Goal: Task Accomplishment & Management: Complete application form

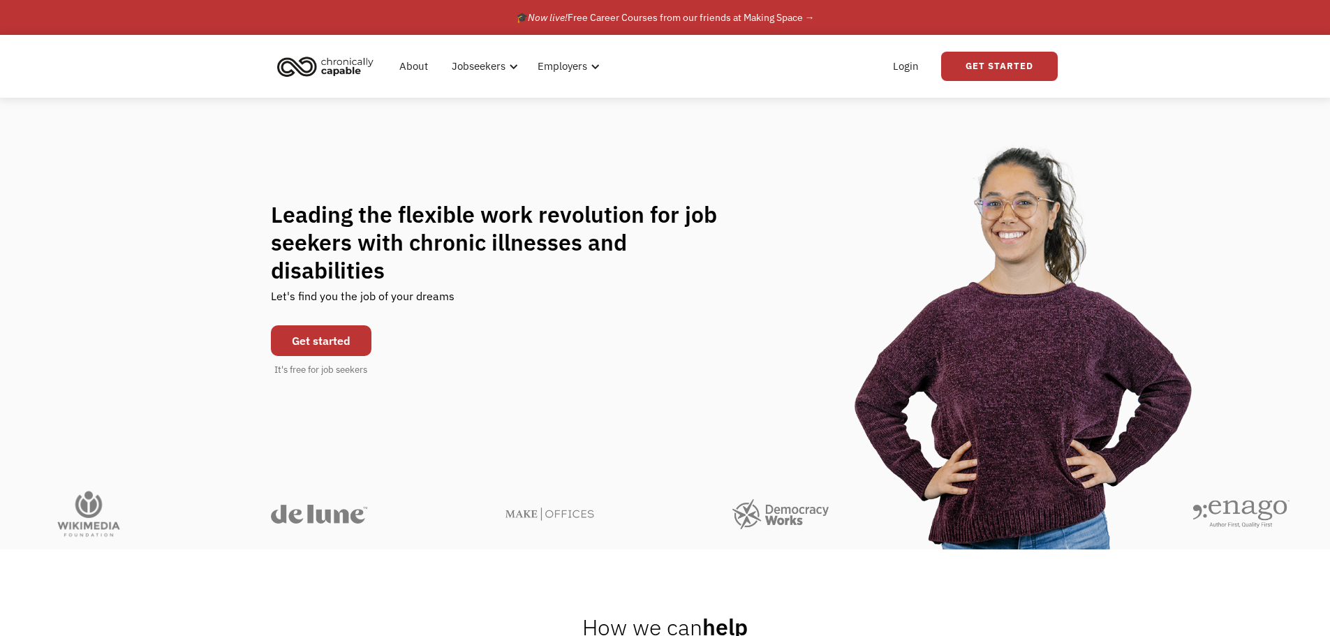
click at [308, 325] on link "Get started" at bounding box center [321, 340] width 101 height 31
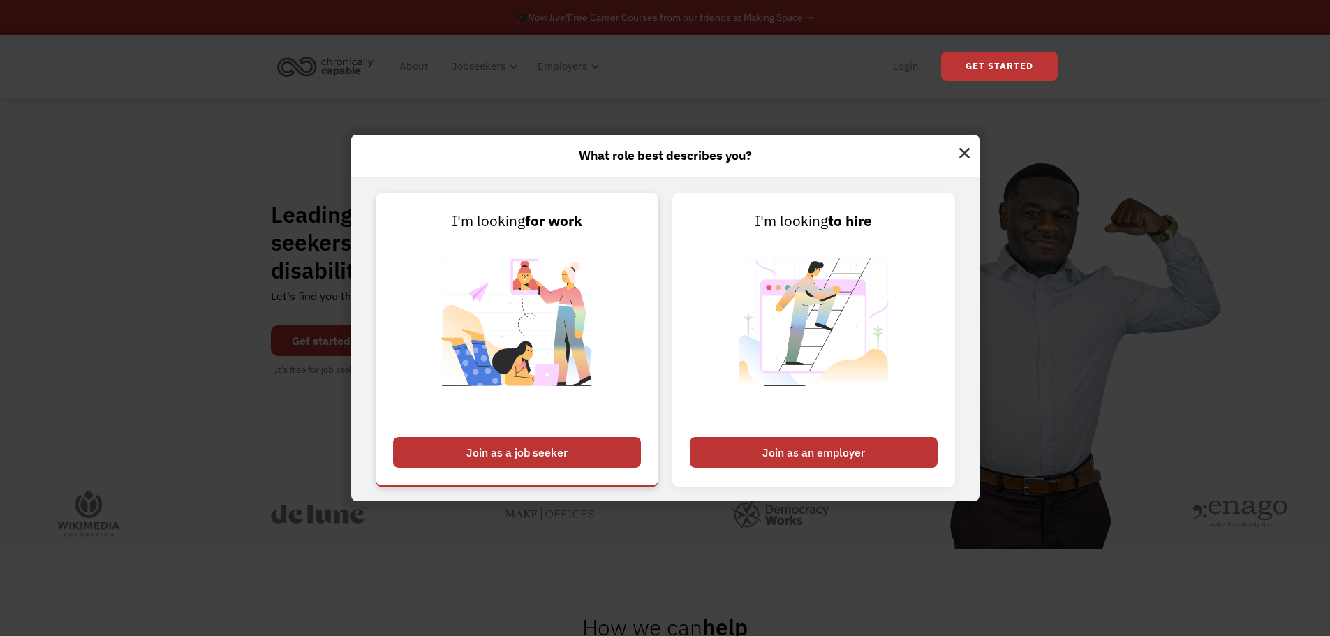
click at [512, 473] on link "I'm looking for work Join as a job seeker" at bounding box center [517, 340] width 283 height 295
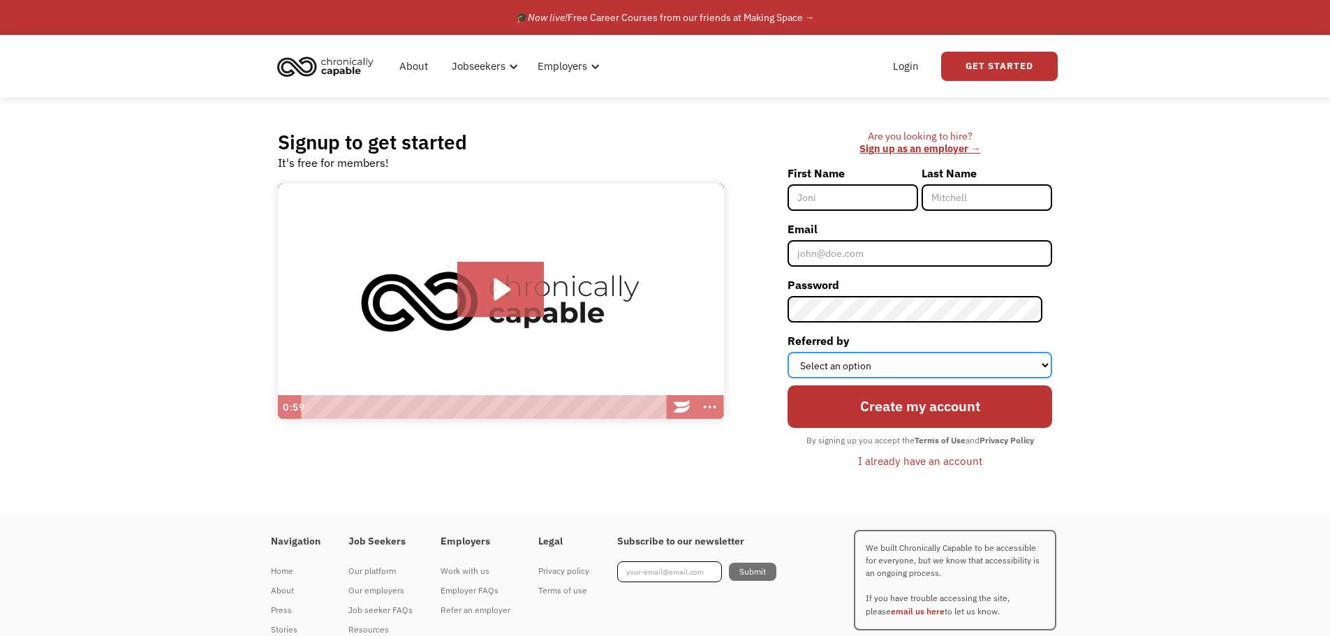
click at [871, 362] on select "Select an option Instagram Facebook Twitter Search Engine News Article Word of …" at bounding box center [920, 365] width 265 height 27
click at [866, 196] on input "First Name" at bounding box center [853, 197] width 131 height 27
type input "Bianca"
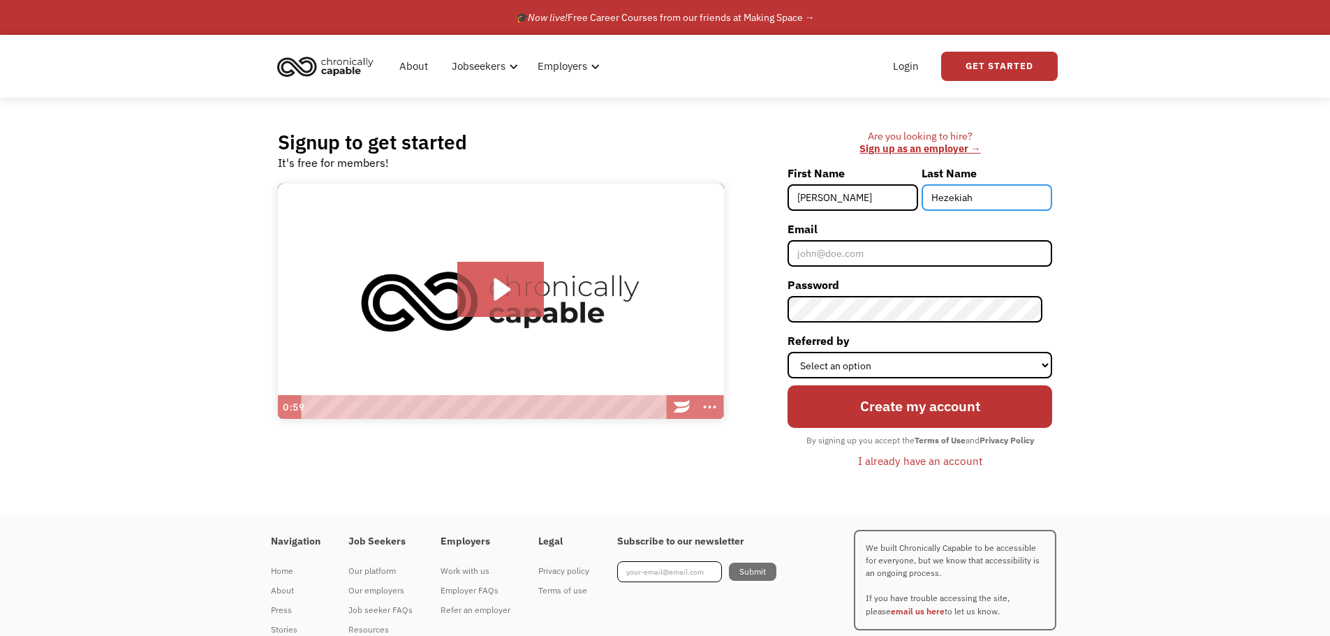
type input "Hezekiah"
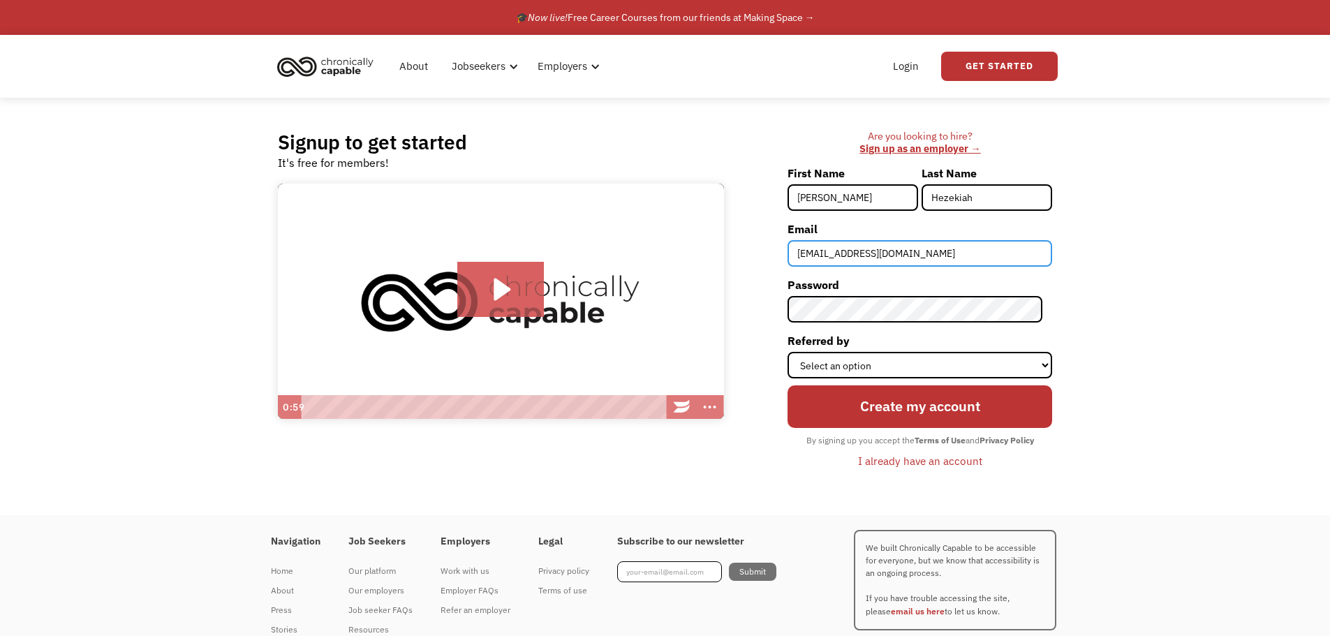
type input "beehezekiah@gmail.com"
click at [925, 378] on div "Create my account By signing up you accept the Terms of Use and Privacy Policy …" at bounding box center [920, 425] width 265 height 94
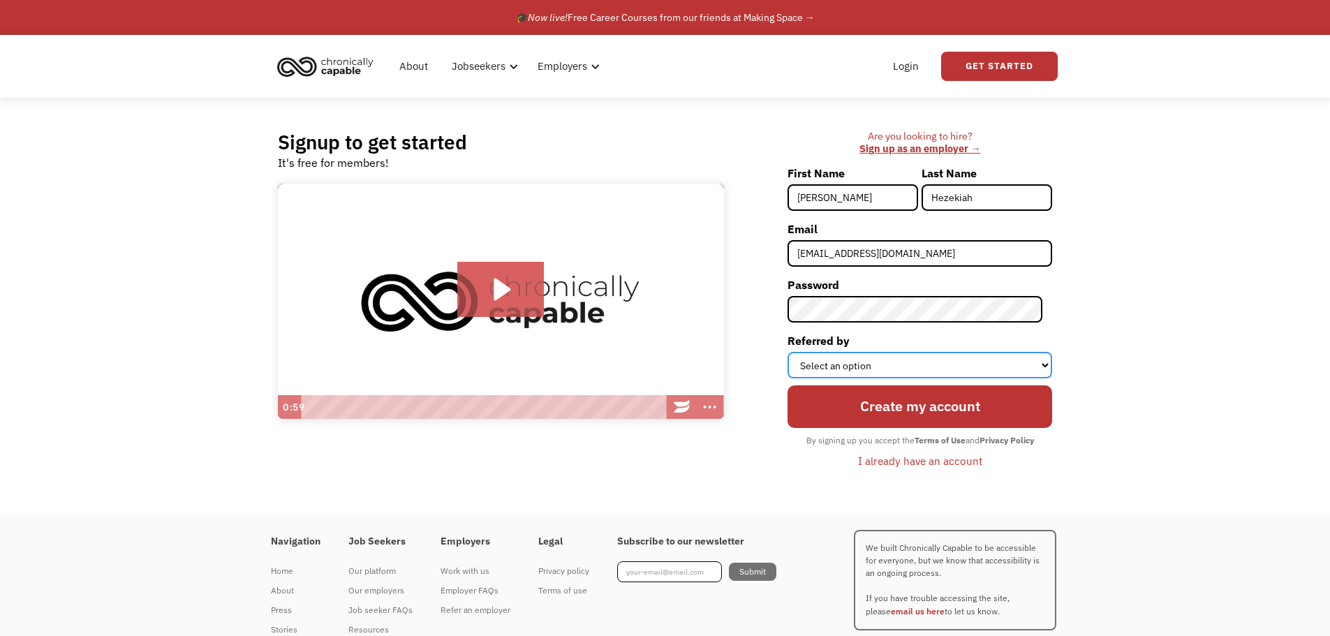
click at [959, 359] on select "Select an option Instagram Facebook Twitter Search Engine News Article Word of …" at bounding box center [920, 365] width 265 height 27
select select "Search Engine"
click at [797, 352] on select "Select an option Instagram Facebook Twitter Search Engine News Article Word of …" at bounding box center [920, 365] width 265 height 27
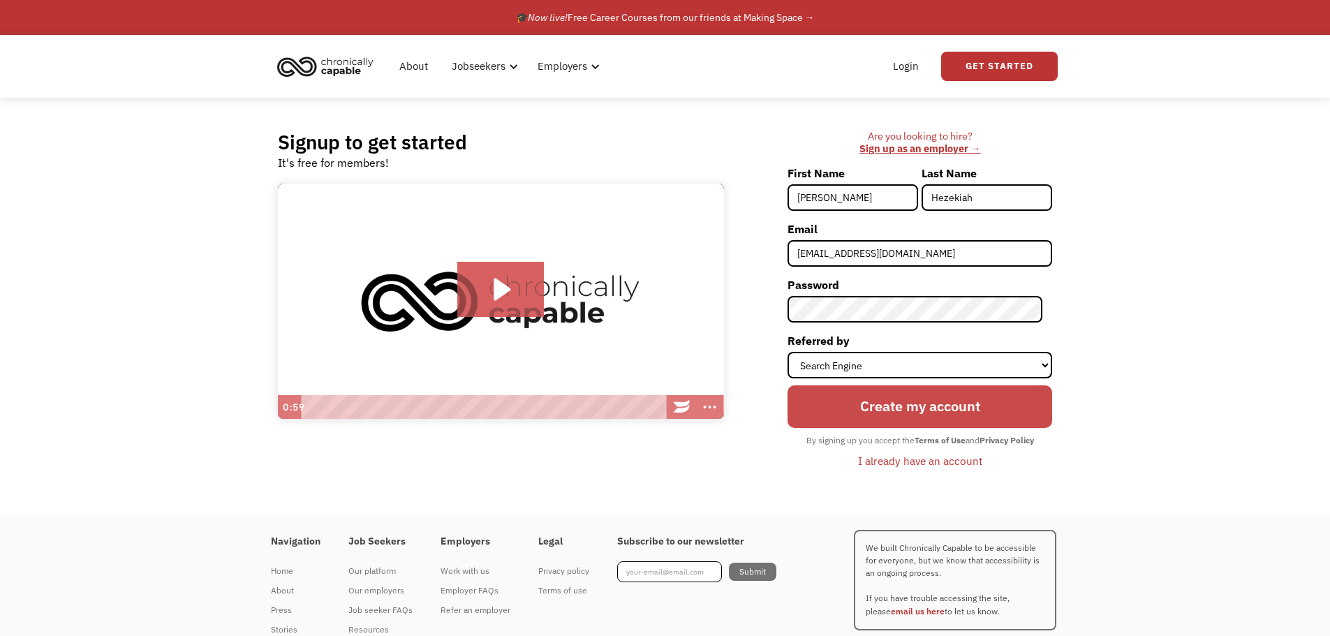
click at [854, 413] on input "Create my account" at bounding box center [920, 406] width 265 height 42
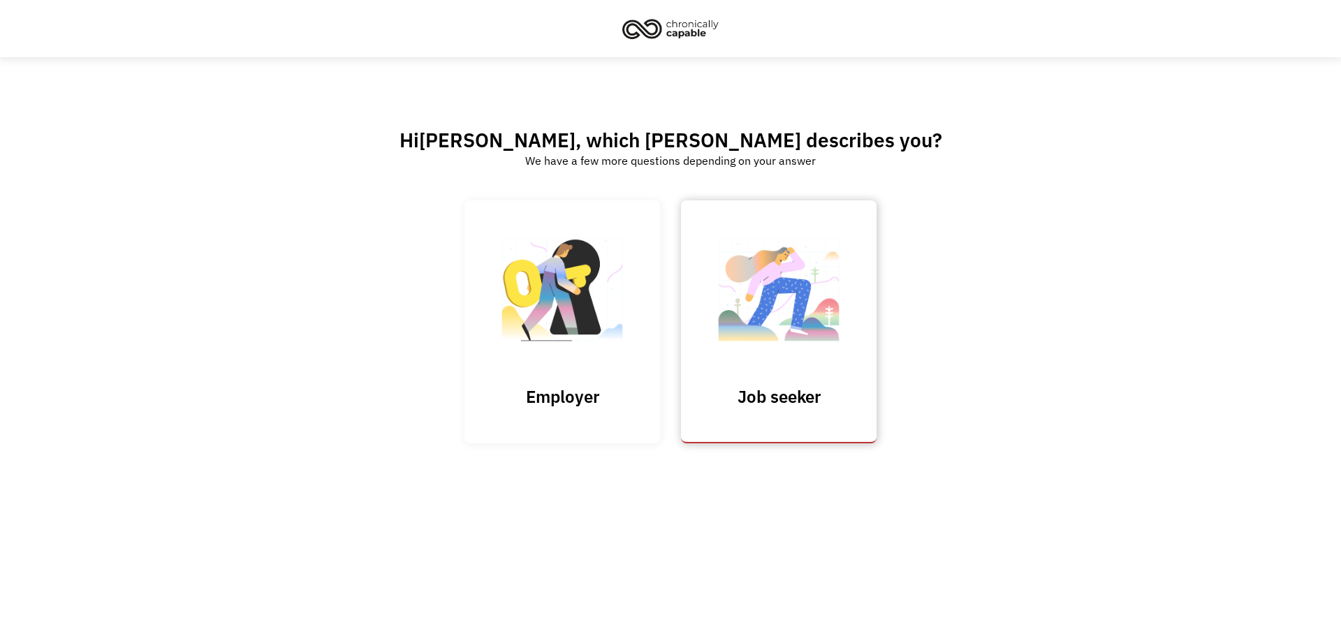
click at [771, 353] on img at bounding box center [779, 296] width 140 height 136
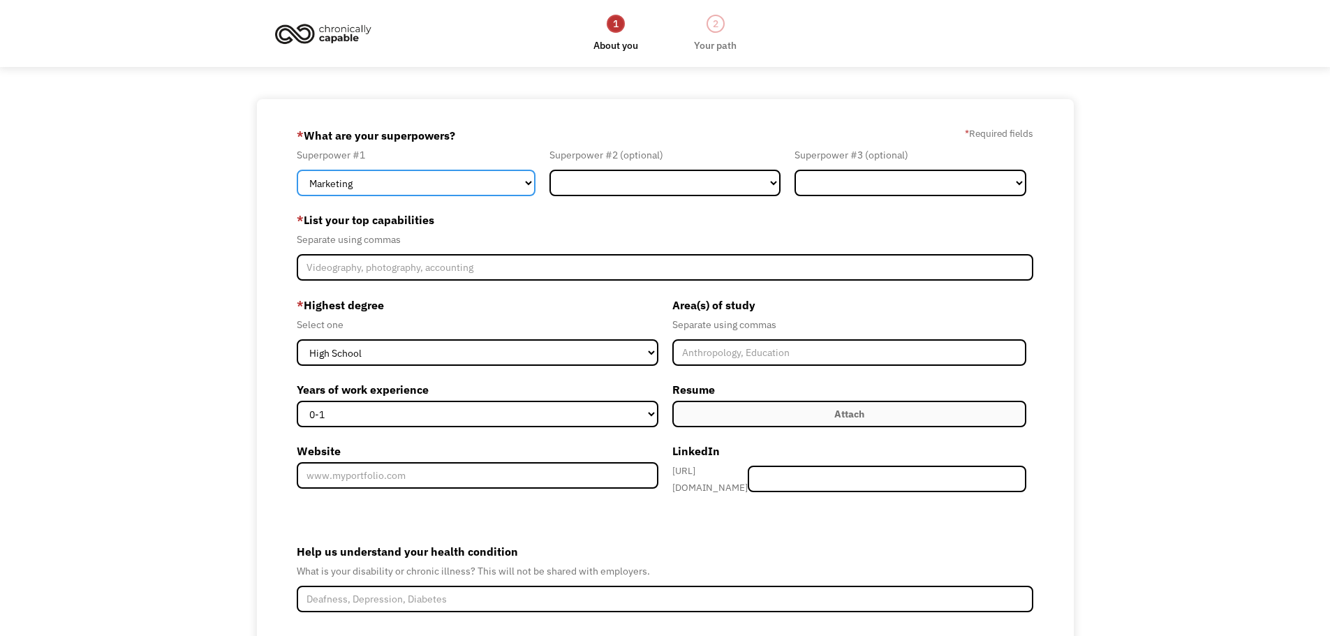
click at [392, 185] on select "Marketing Human Resources Finance Technology Operations Sales Industrial & Manu…" at bounding box center [416, 183] width 239 height 27
select select "Customer Service"
click at [297, 170] on select "Marketing Human Resources Finance Technology Operations Sales Industrial & Manu…" at bounding box center [416, 183] width 239 height 27
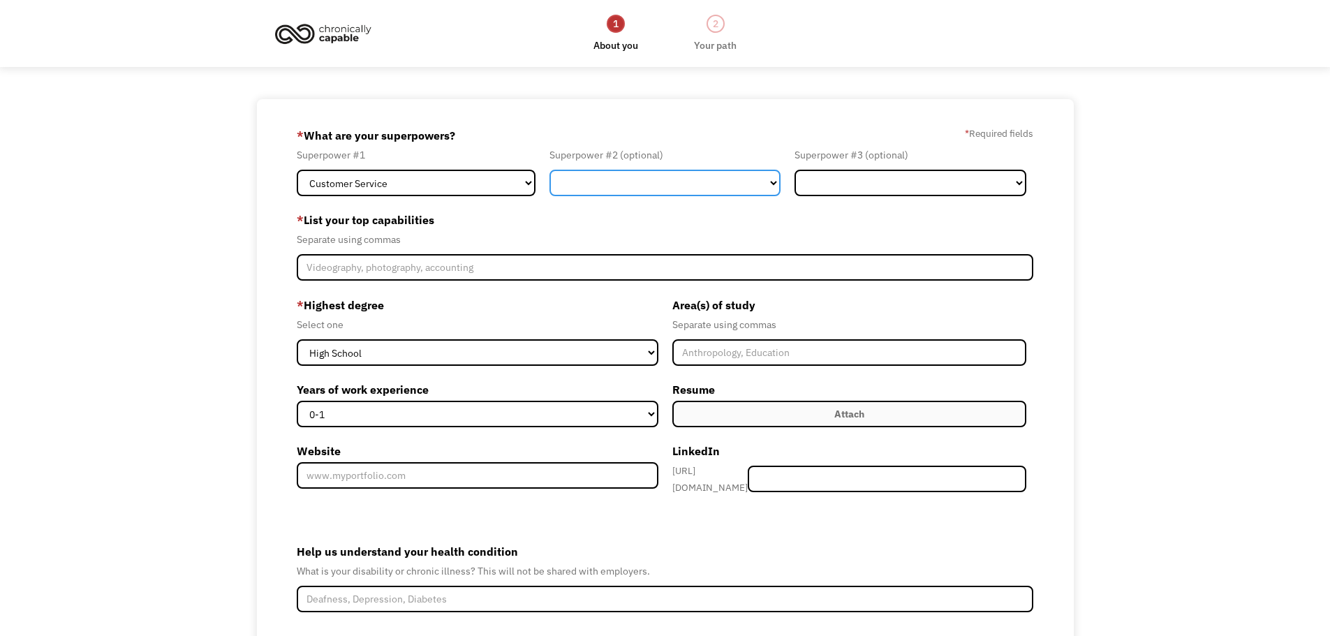
click at [601, 178] on select "Marketing Human Resources Finance Technology Operations Sales Industrial & Manu…" at bounding box center [666, 183] width 232 height 27
select select "Communications & Public Relations"
click at [550, 170] on select "Marketing Human Resources Finance Technology Operations Sales Industrial & Manu…" at bounding box center [666, 183] width 232 height 27
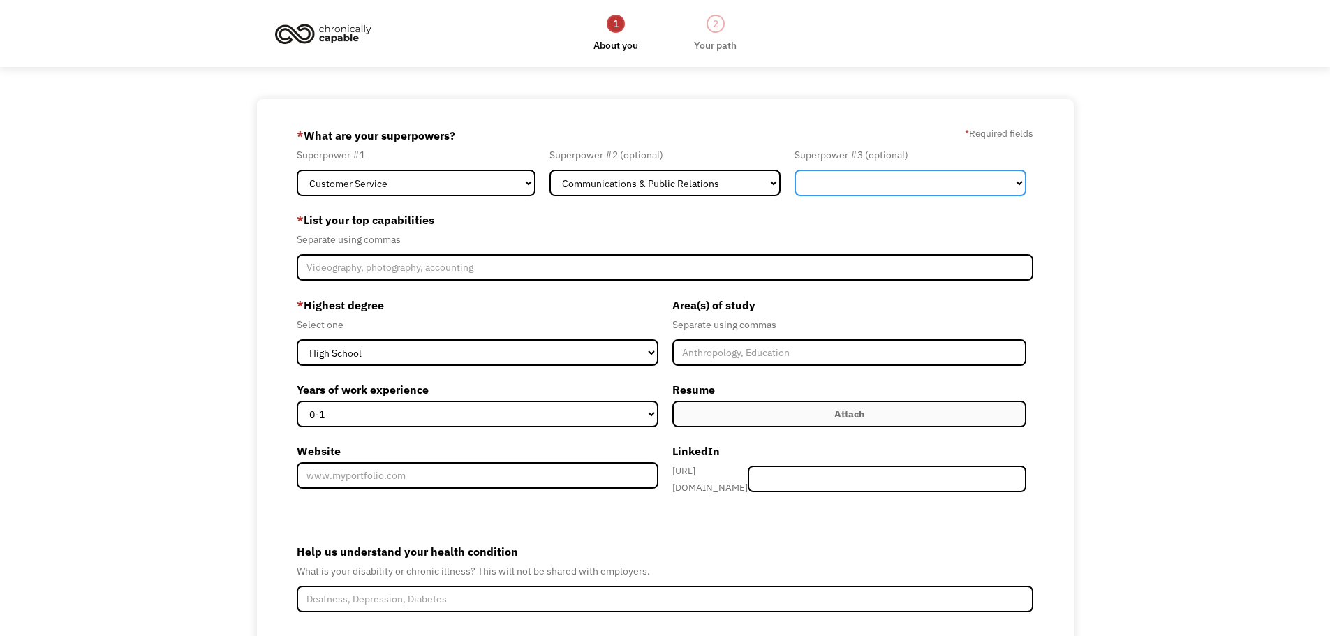
click at [837, 182] on select "Marketing Human Resources Finance Technology Operations Sales Industrial & Manu…" at bounding box center [911, 183] width 232 height 27
select select "Design"
click at [795, 170] on select "Marketing Human Resources Finance Technology Operations Sales Industrial & Manu…" at bounding box center [911, 183] width 232 height 27
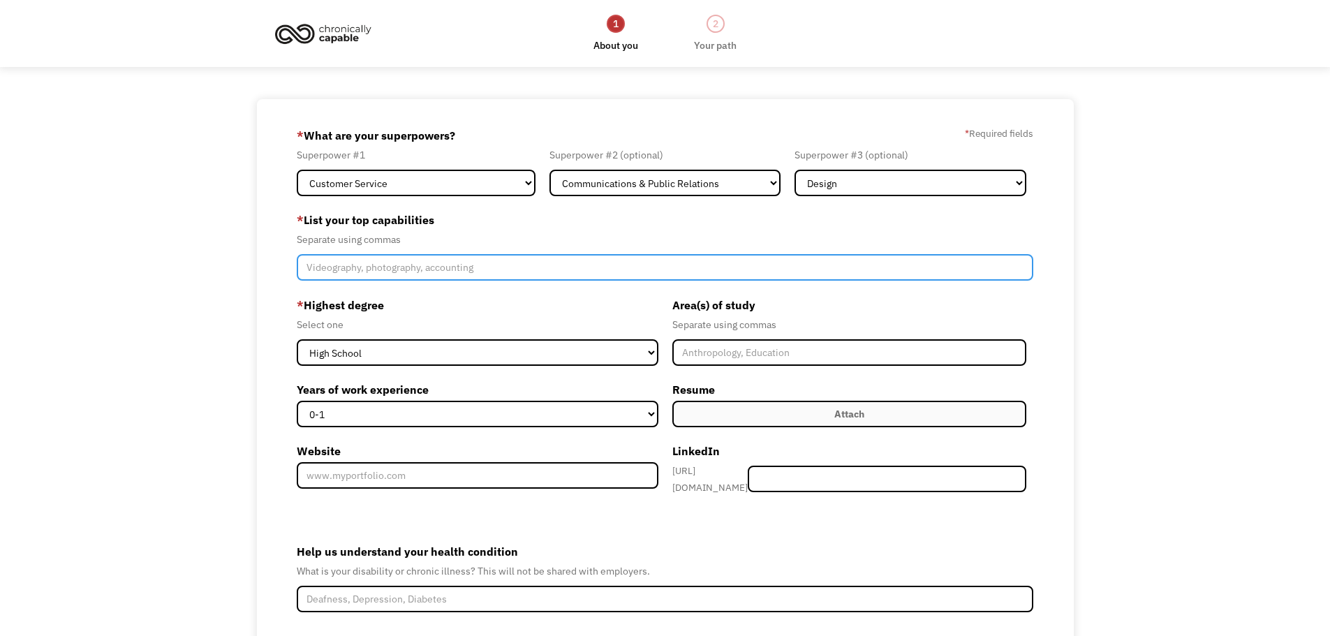
click at [625, 261] on input "Member-Create-Step1" at bounding box center [665, 267] width 737 height 27
type input "Research, database management, information architecture, customer service, grap…"
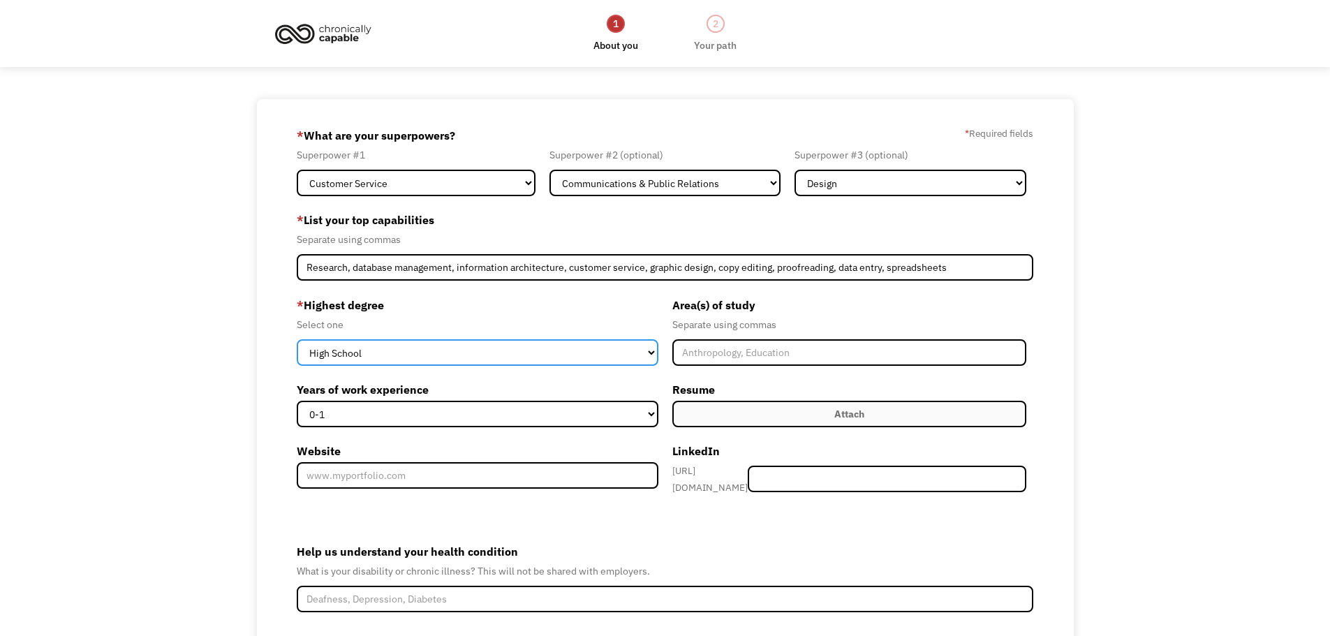
click at [543, 350] on select "High School Associates Bachelors Master's PhD" at bounding box center [478, 352] width 362 height 27
select select "masters"
click at [297, 339] on select "High School Associates Bachelors Master's PhD" at bounding box center [478, 352] width 362 height 27
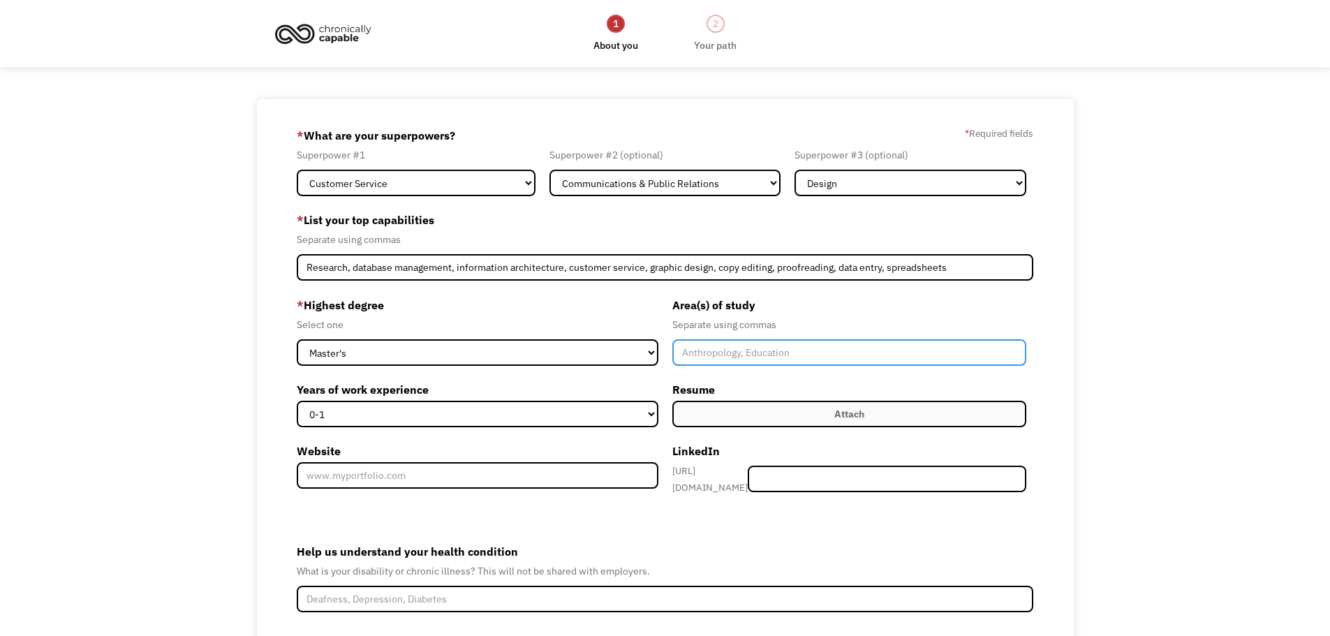
click at [698, 362] on input "Member-Create-Step1" at bounding box center [849, 352] width 355 height 27
type input "Information and Library Science, Fine arts"
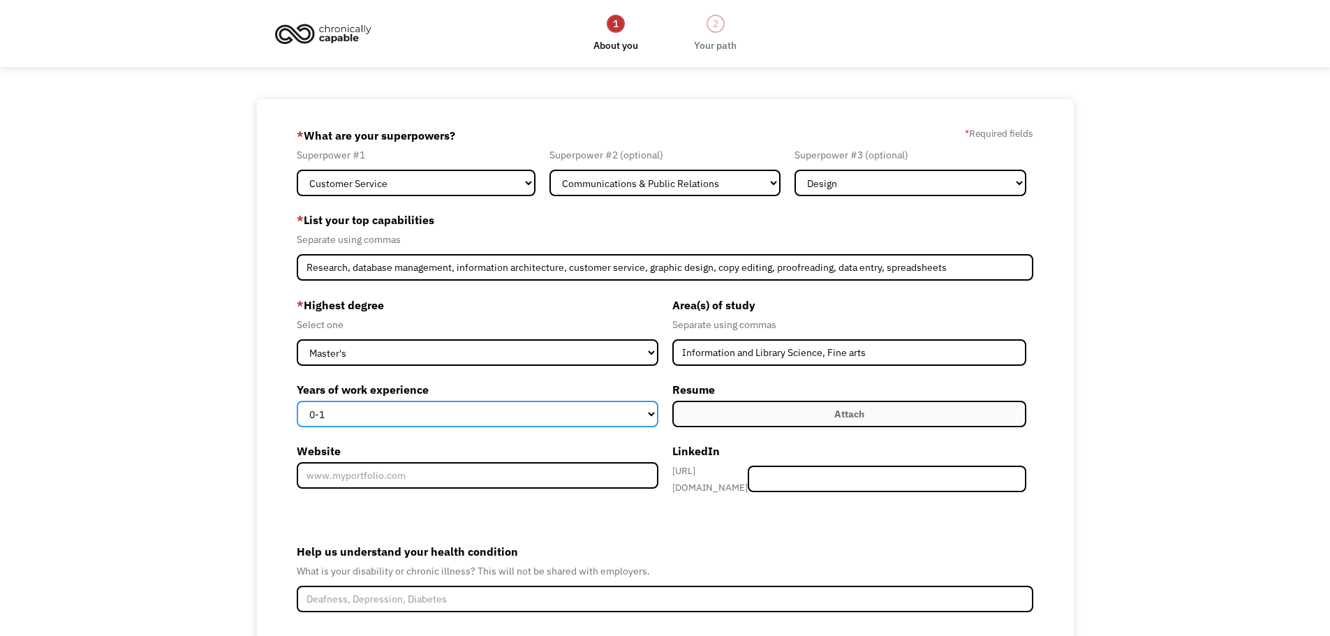
click at [609, 425] on select "0-1 2-4 5-10 11-15 15+" at bounding box center [478, 414] width 362 height 27
select select "15+"
click at [297, 401] on select "0-1 2-4 5-10 11-15 15+" at bounding box center [478, 414] width 362 height 27
click at [790, 408] on label "Attach" at bounding box center [849, 414] width 355 height 27
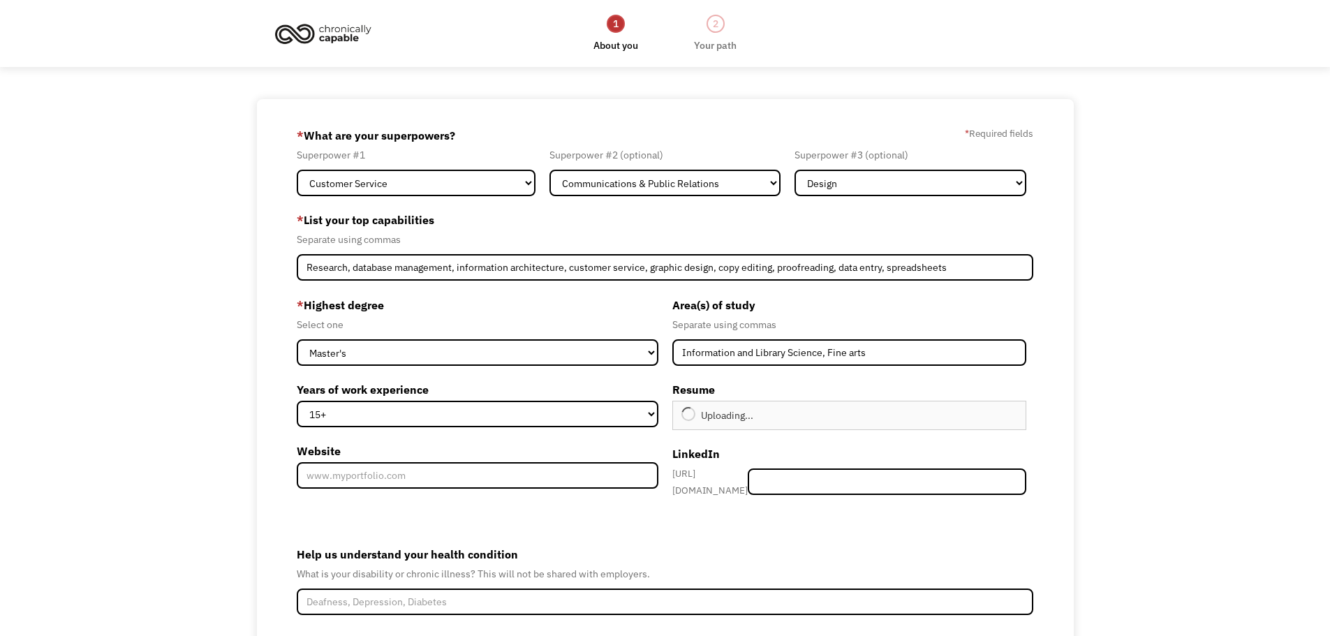
type input "Continue"
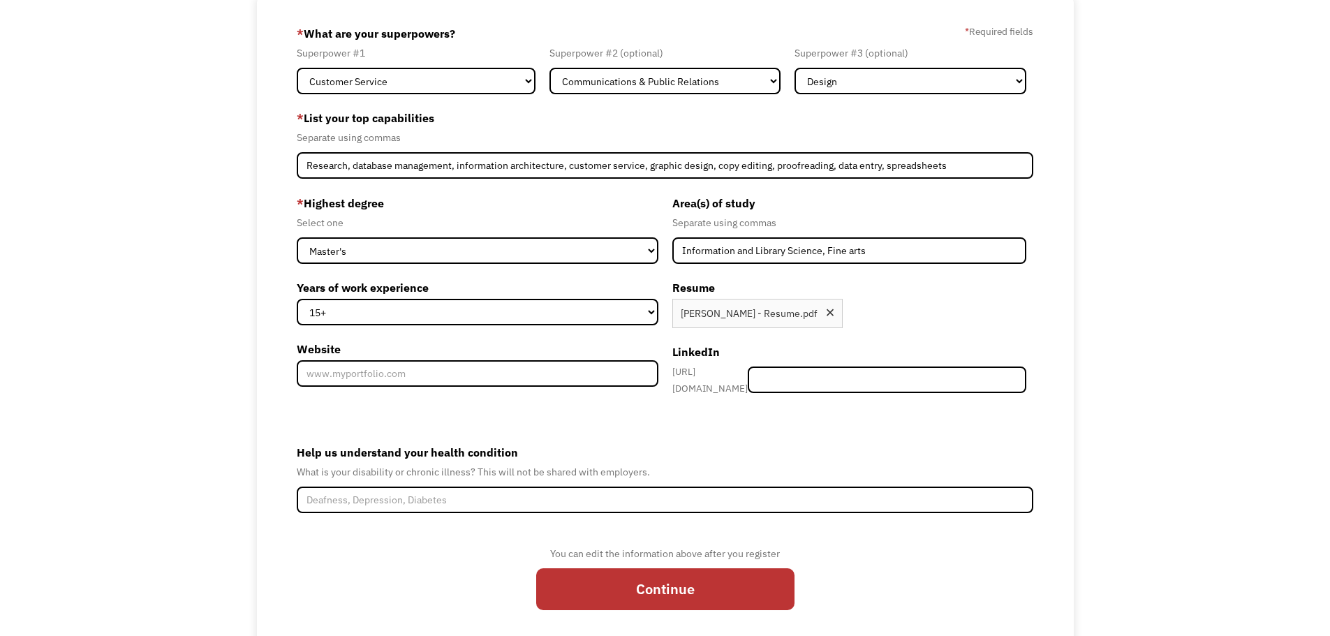
scroll to position [139, 0]
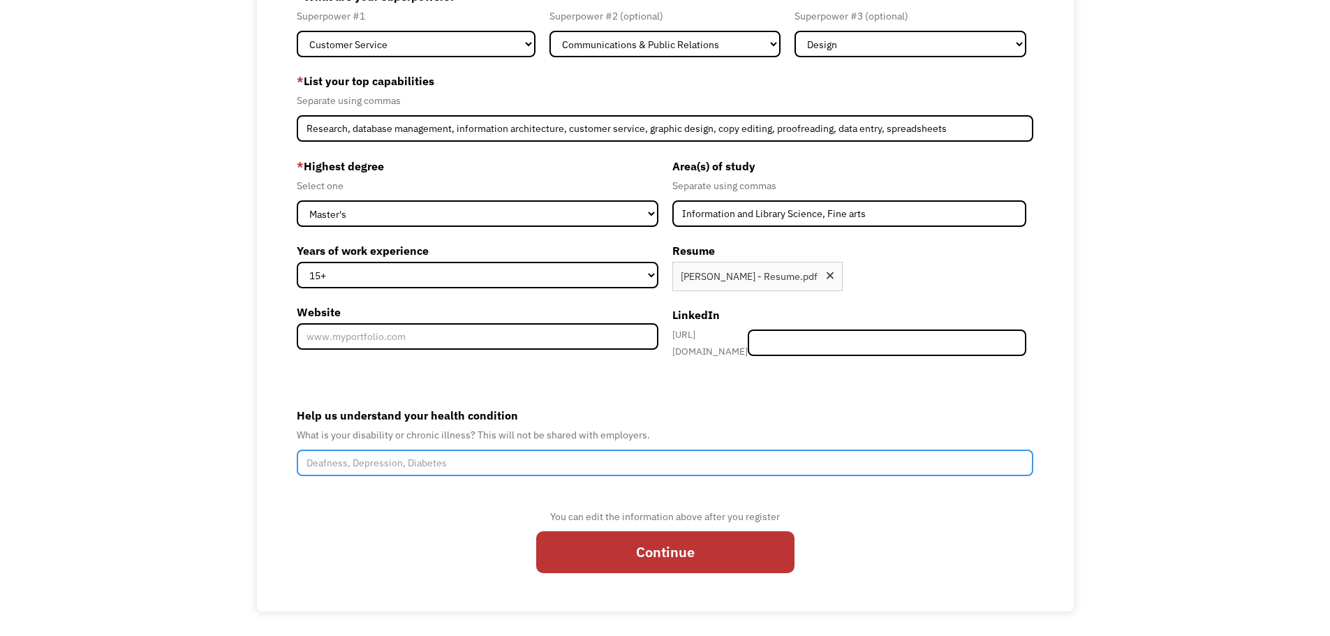
click at [568, 450] on input "Help us understand your health condition" at bounding box center [665, 463] width 737 height 27
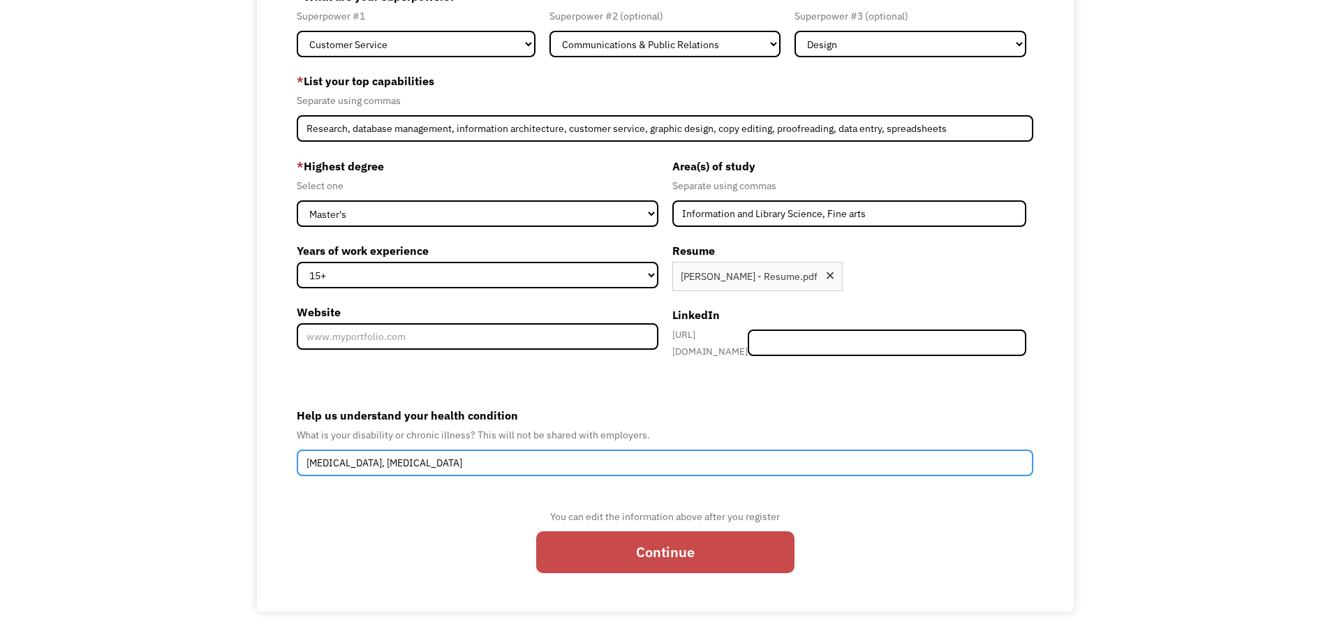
type input "Depression, Anxiety, Endometriosis"
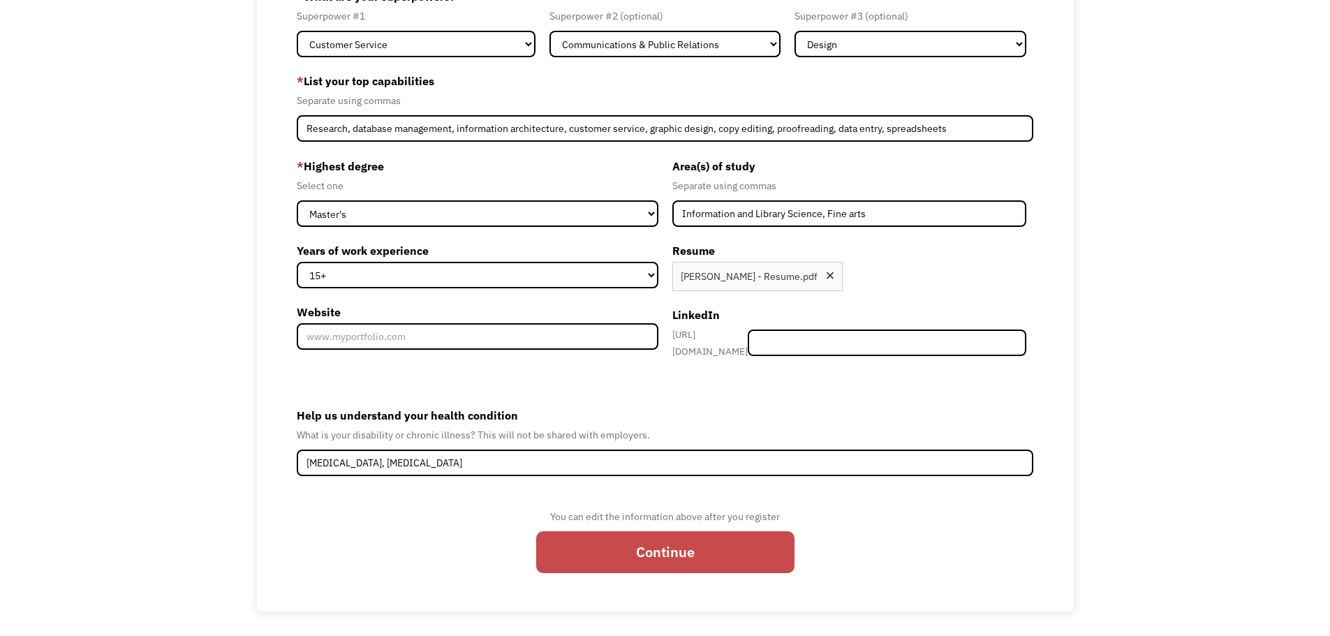
click at [670, 562] on input "Continue" at bounding box center [665, 552] width 258 height 42
type input "Please wait..."
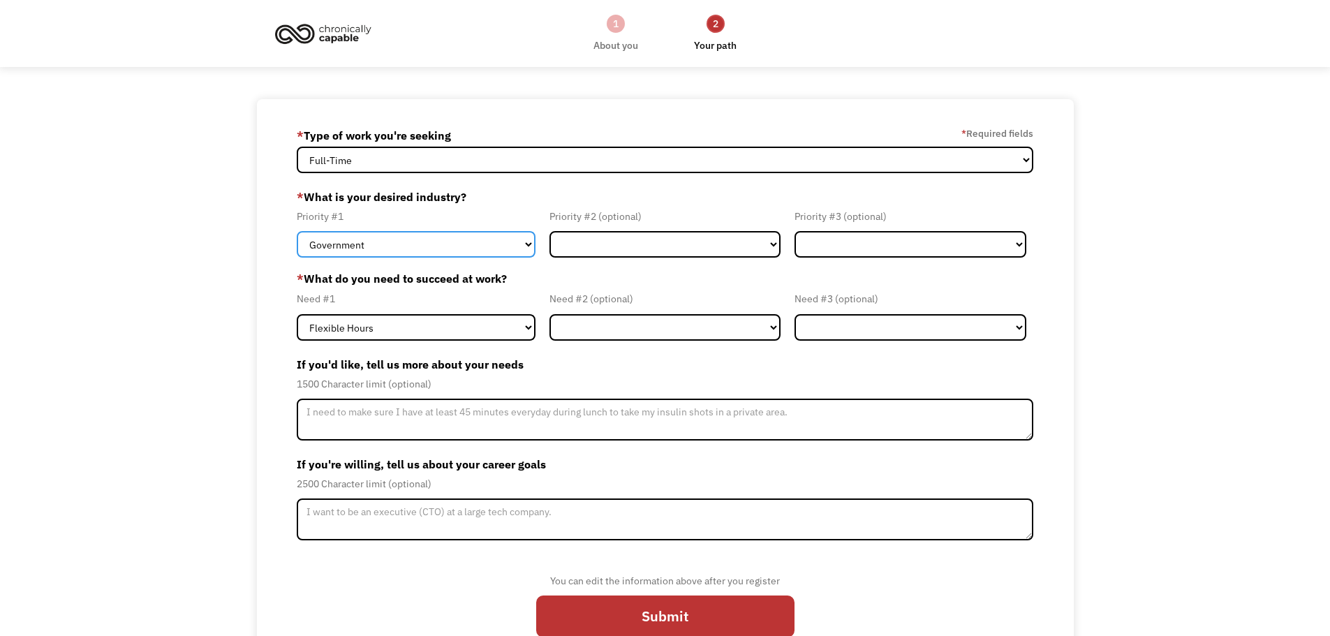
click at [506, 236] on select "Government Finance & Insurance Health & Social Care Tech & Engineering Creative…" at bounding box center [416, 244] width 239 height 27
select select "Tech & Engineering"
click at [297, 231] on select "Government Finance & Insurance Health & Social Care Tech & Engineering Creative…" at bounding box center [416, 244] width 239 height 27
click at [682, 228] on div "Priority #2 (optional) Government Finance & Insurance Health & Social Care Tech…" at bounding box center [666, 233] width 246 height 50
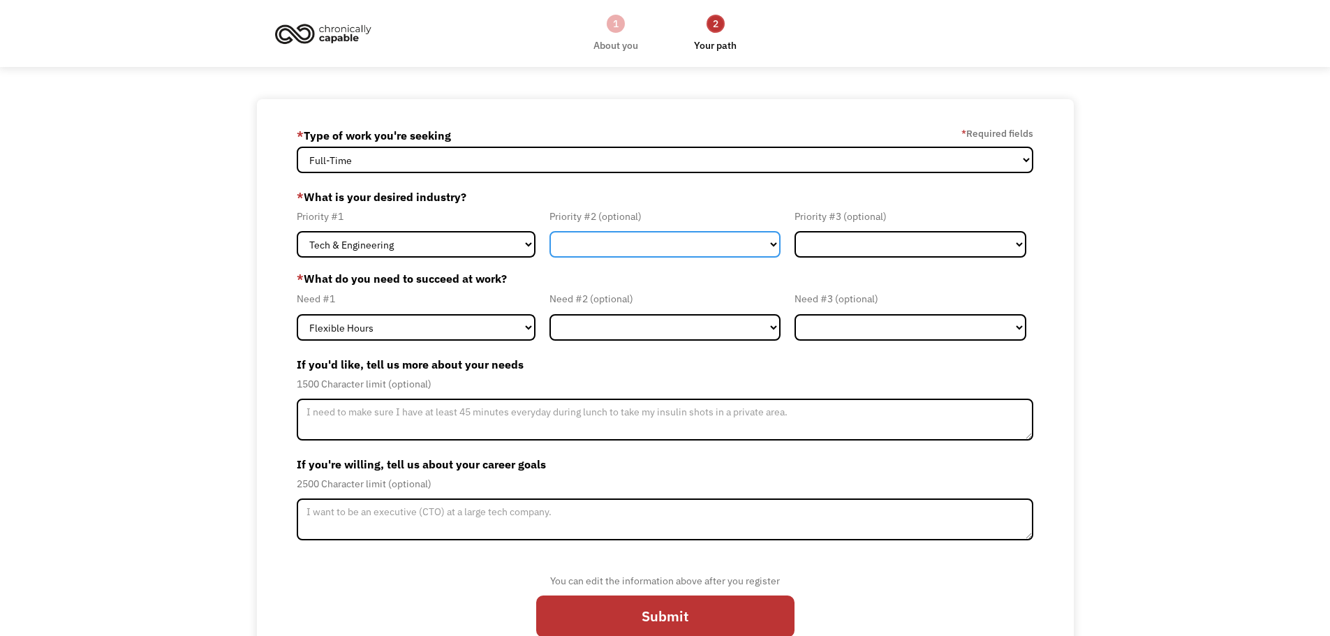
click at [682, 244] on select "Government Finance & Insurance Health & Social Care Tech & Engineering Creative…" at bounding box center [666, 244] width 232 height 27
select select "Creative & Design"
click at [550, 231] on select "Government Finance & Insurance Health & Social Care Tech & Engineering Creative…" at bounding box center [666, 244] width 232 height 27
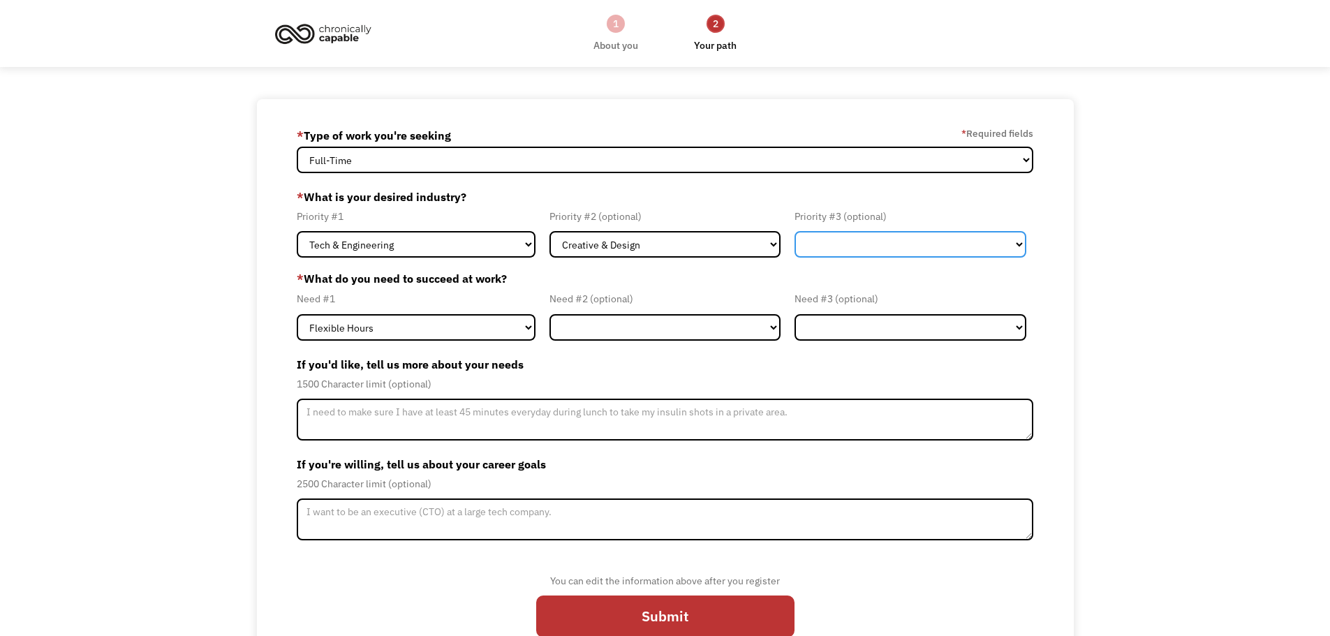
click at [887, 256] on select "Government Finance & Insurance Health & Social Care Tech & Engineering Creative…" at bounding box center [911, 244] width 232 height 27
select select "Government"
click at [795, 231] on select "Government Finance & Insurance Health & Social Care Tech & Engineering Creative…" at bounding box center [911, 244] width 232 height 27
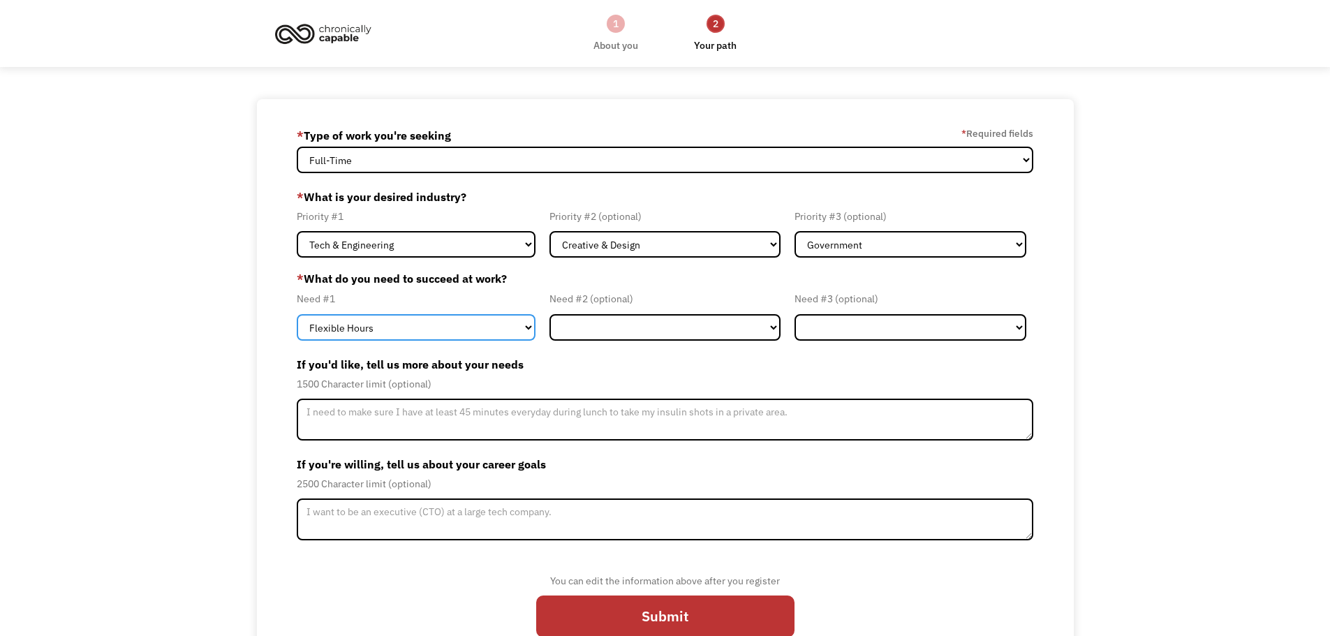
click at [528, 320] on select "Flexible Hours Remote Work Service Animal On-site Accommodations Visual Support…" at bounding box center [416, 327] width 239 height 27
select select "Remote Work"
click at [297, 314] on select "Flexible Hours Remote Work Service Animal On-site Accommodations Visual Support…" at bounding box center [416, 327] width 239 height 27
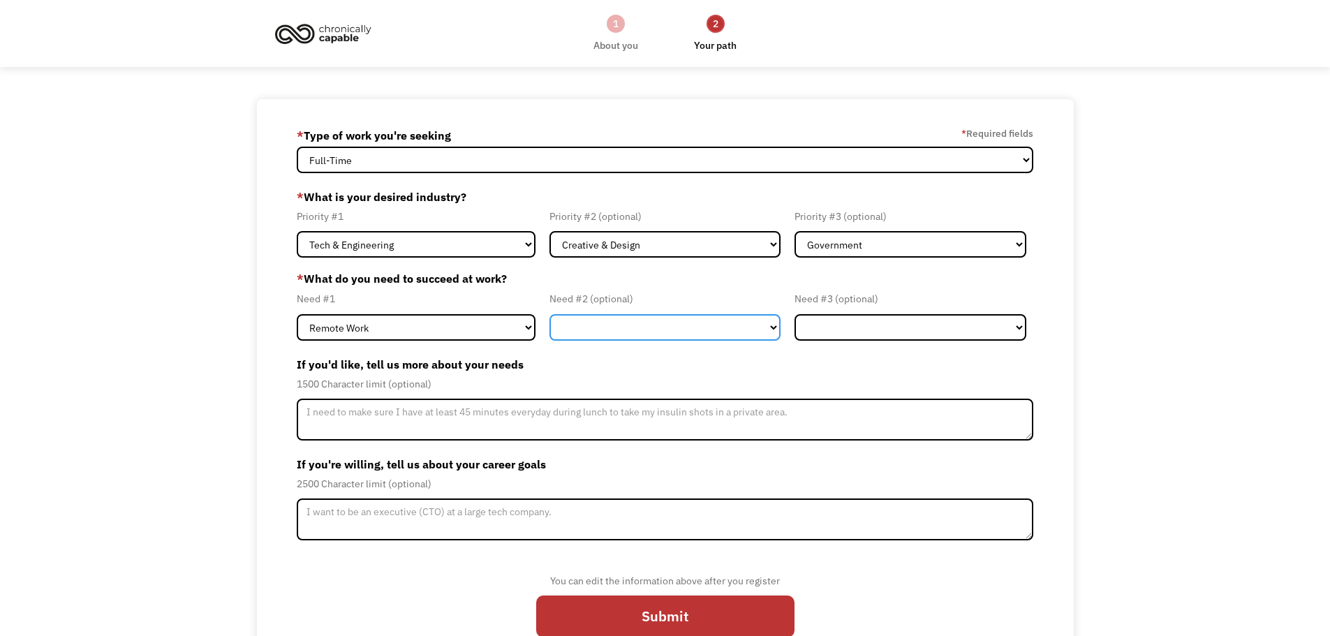
click at [677, 330] on select "Flexible Hours Remote Work Service Animal On-site Accommodations Visual Support…" at bounding box center [666, 327] width 232 height 27
select select "Flexible Hours"
click at [550, 314] on select "Flexible Hours Remote Work Service Animal On-site Accommodations Visual Support…" at bounding box center [666, 327] width 232 height 27
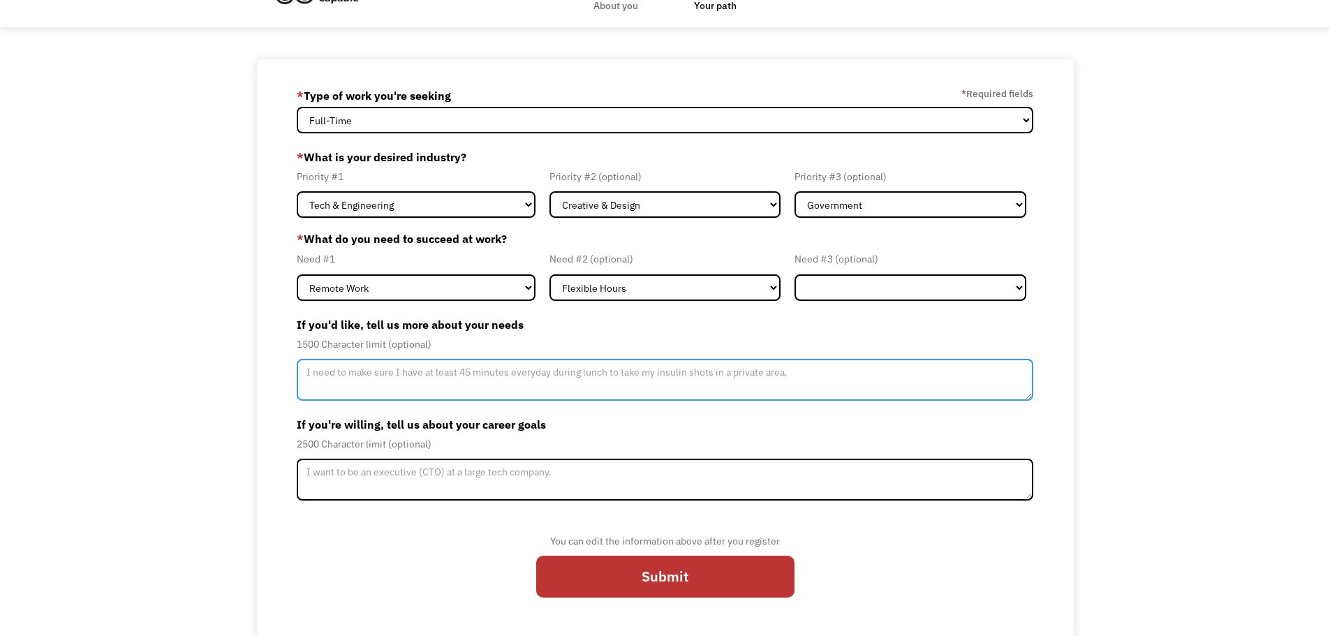
click at [679, 381] on textarea "Member-Update-Form-Step2" at bounding box center [665, 380] width 737 height 42
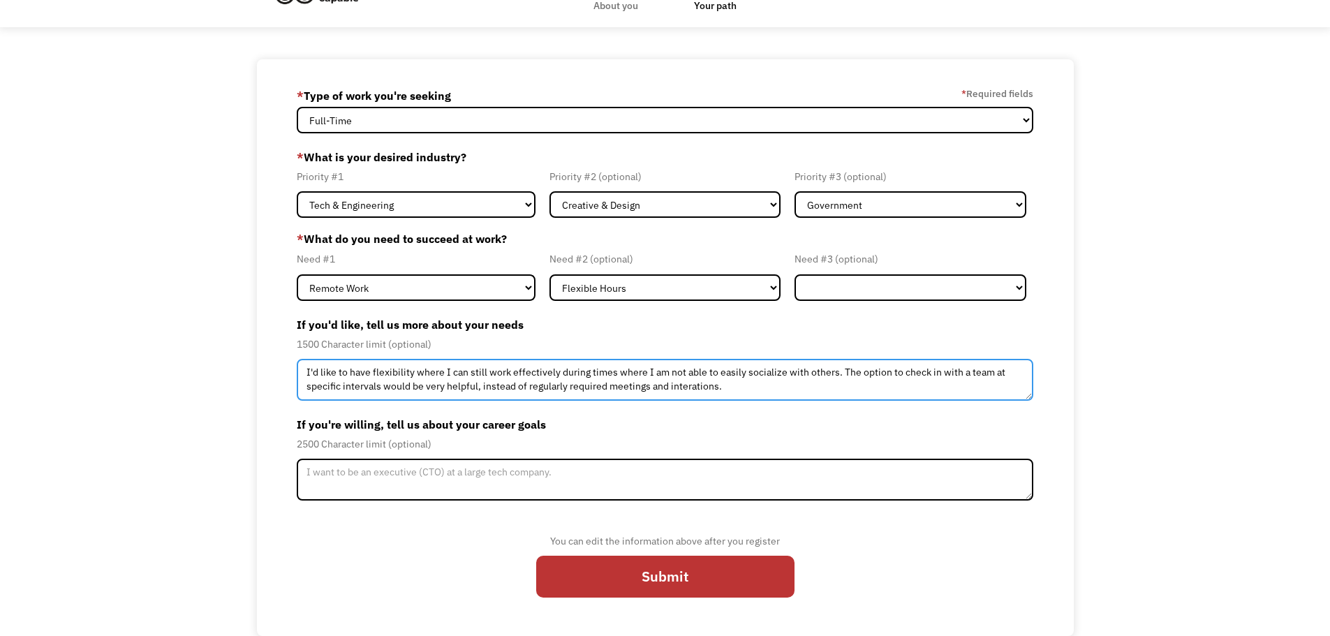
type textarea "I'd like to have flexibility where I can still work effectively during times wh…"
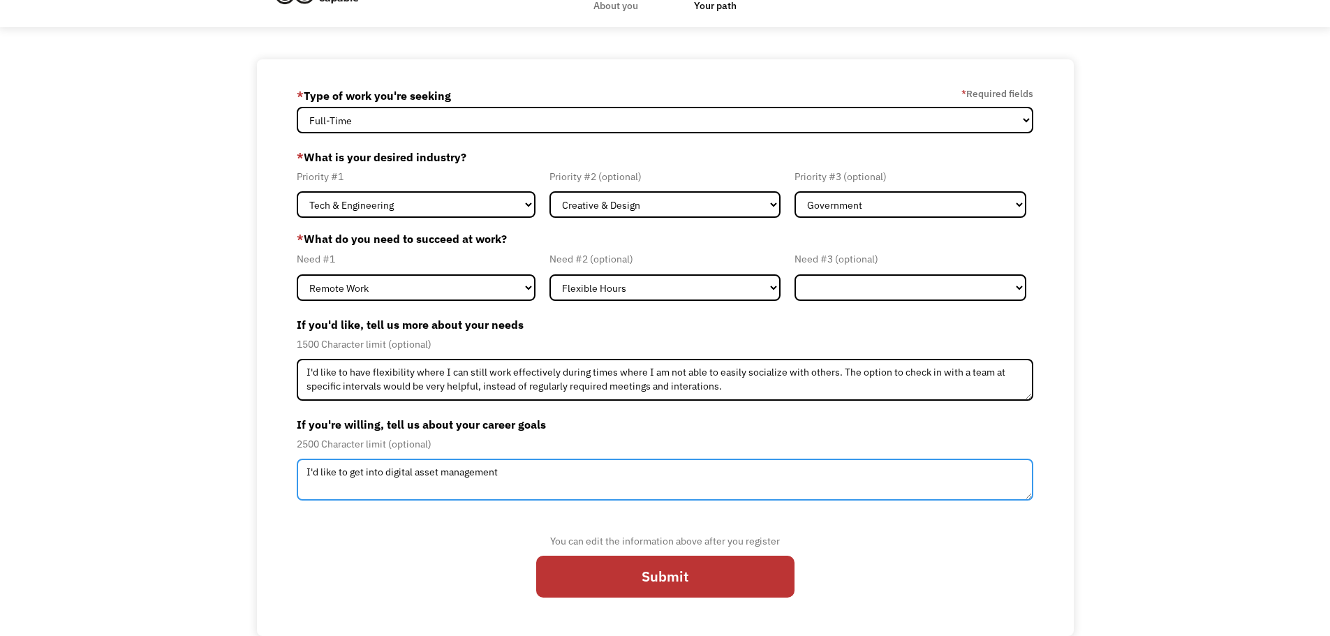
click at [349, 478] on textarea "I'd like to get into digital asset management" at bounding box center [665, 480] width 737 height 42
click at [564, 473] on textarea "I'd like to use my experience in the library world to get into digital asset ma…" at bounding box center [665, 480] width 737 height 42
click at [746, 469] on textarea "I'd like to use my experience in the library world to get into the field of dig…" at bounding box center [665, 480] width 737 height 42
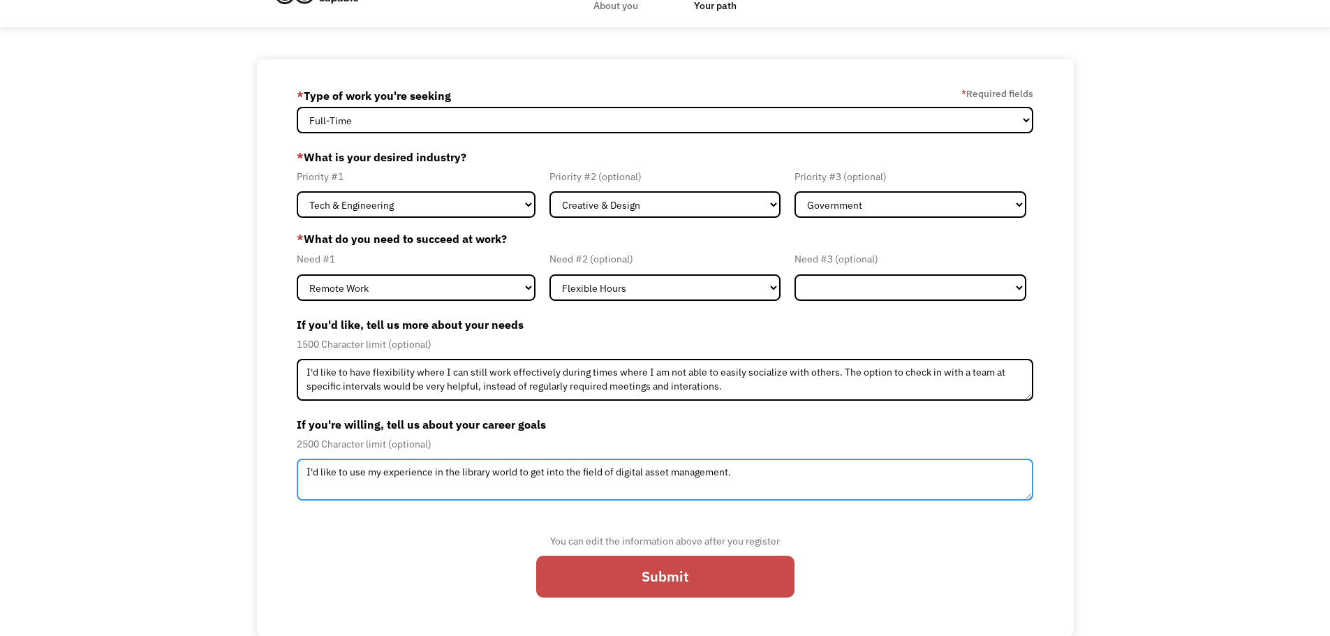
type textarea "I'd like to use my experience in the library world to get into the field of dig…"
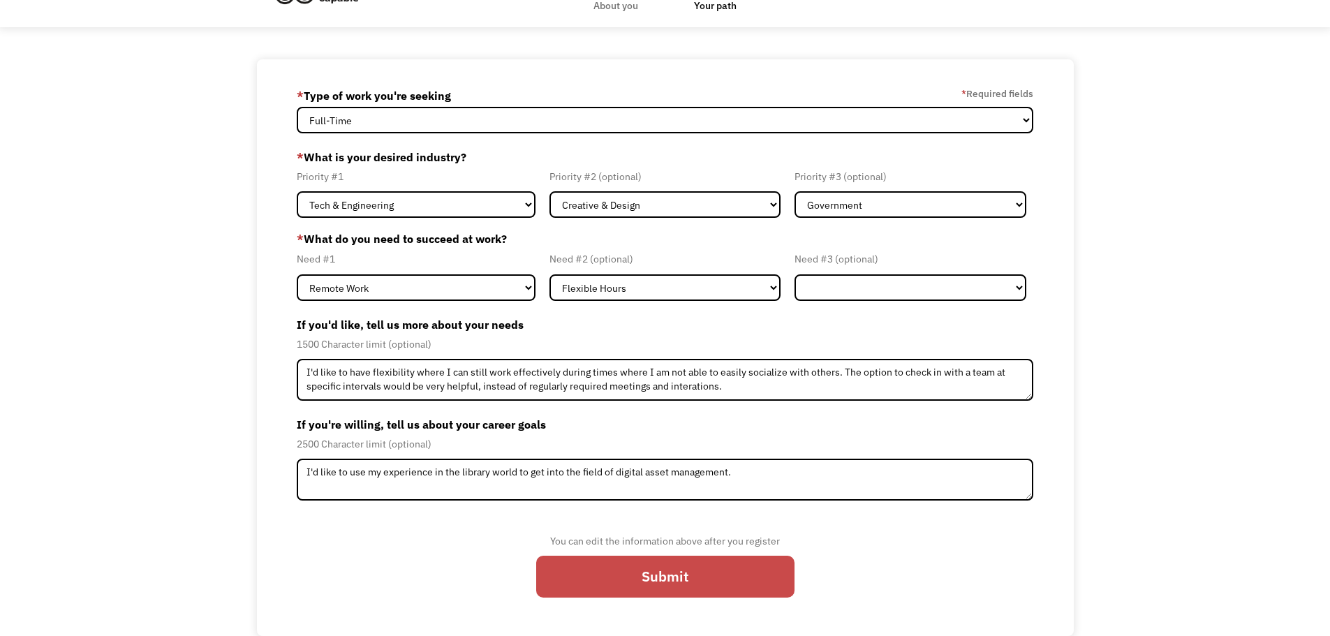
click at [598, 563] on input "Submit" at bounding box center [665, 577] width 258 height 42
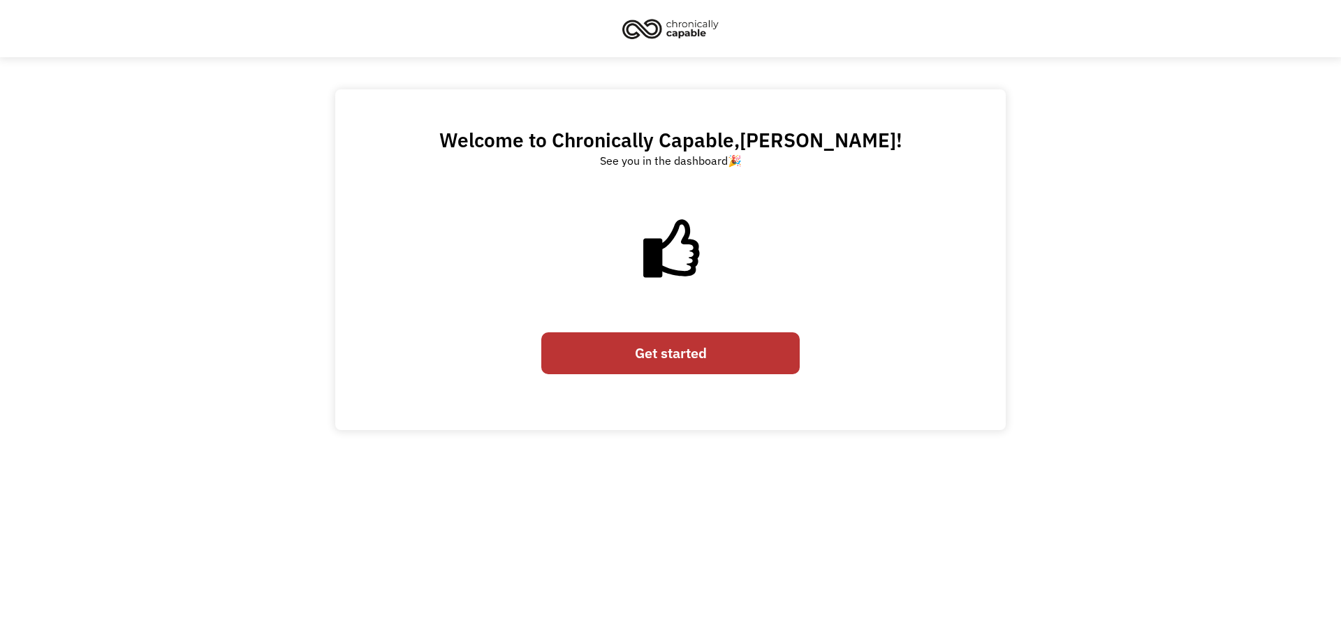
click at [629, 343] on link "Get started" at bounding box center [670, 353] width 258 height 42
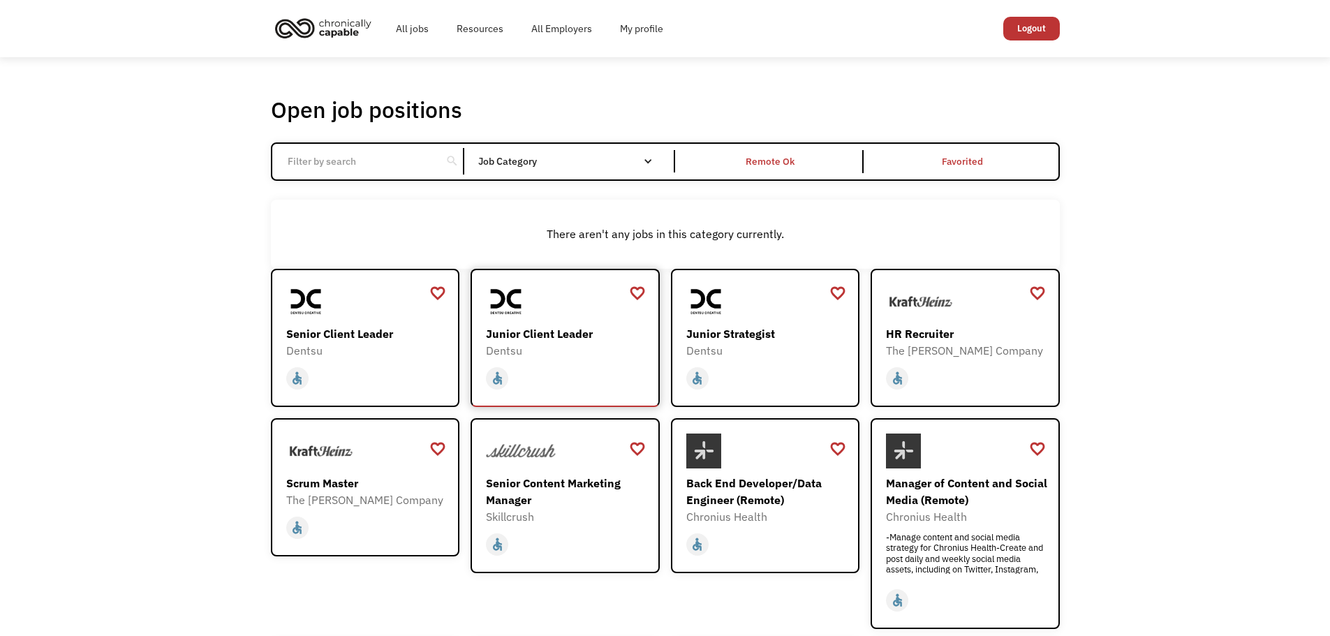
click at [575, 317] on div at bounding box center [567, 301] width 162 height 35
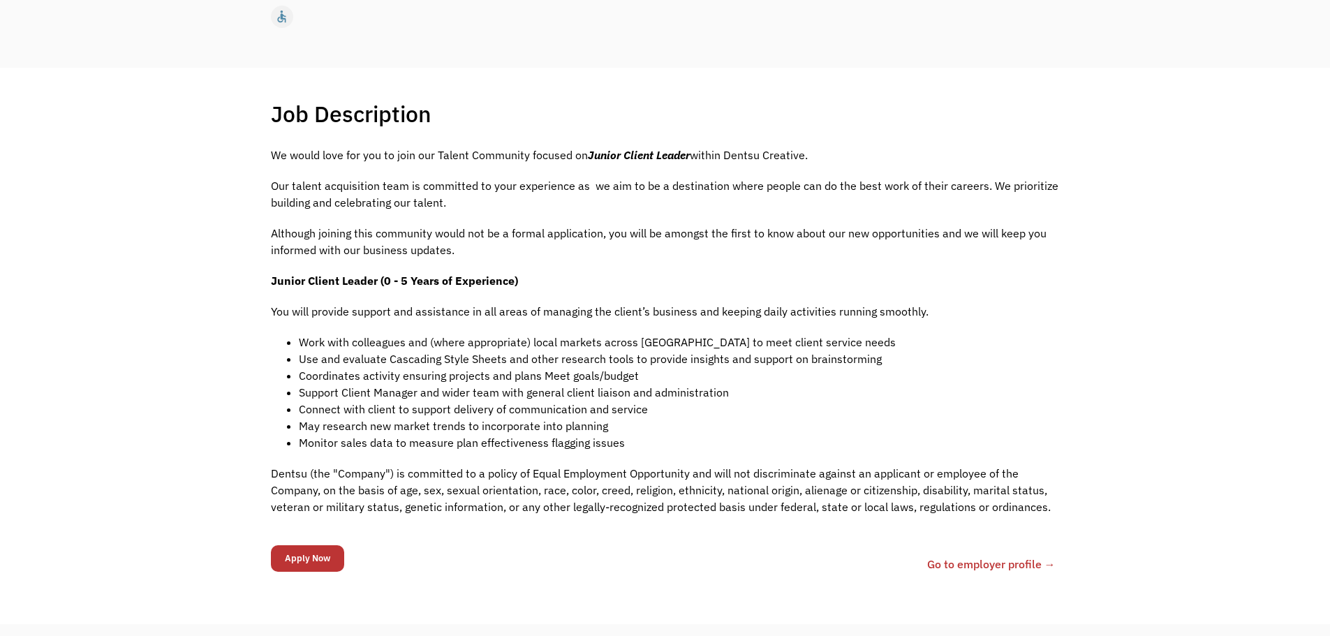
scroll to position [226, 0]
